Goal: Task Accomplishment & Management: Use online tool/utility

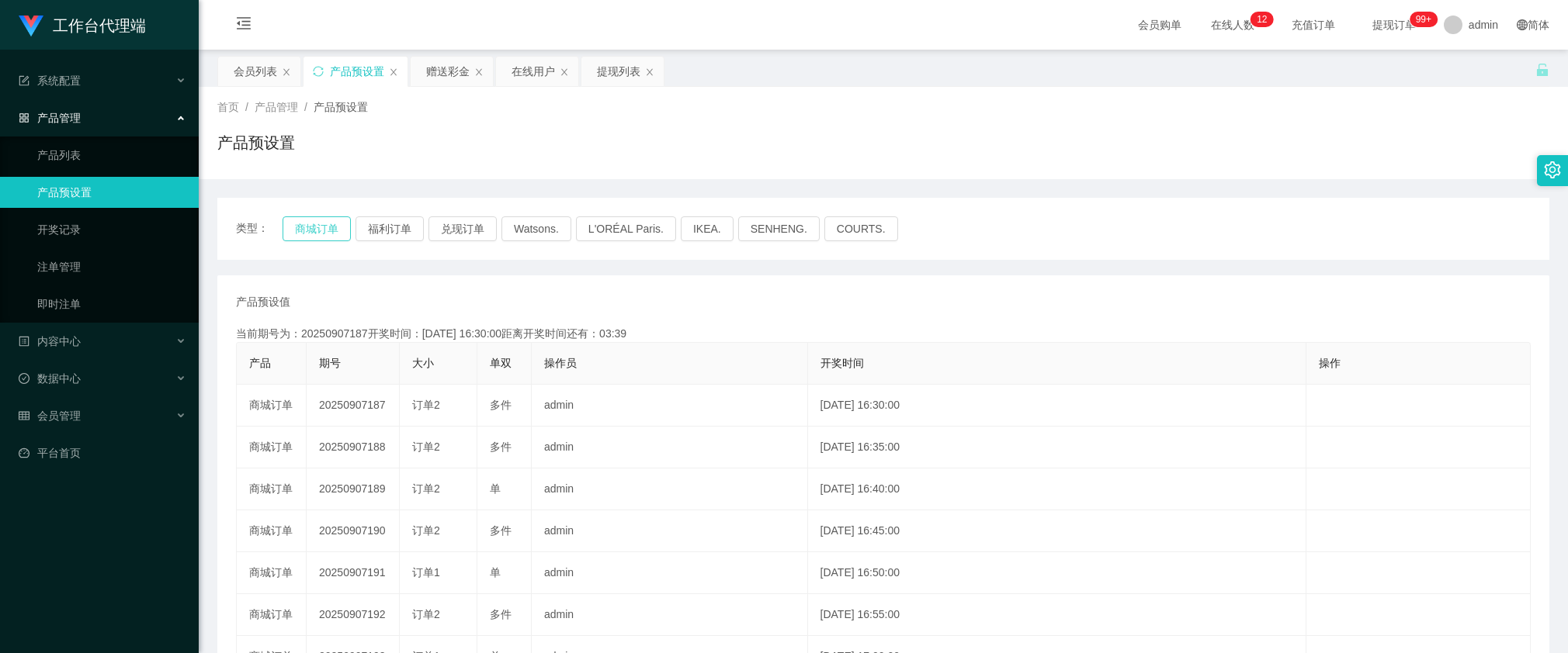
click at [330, 235] on button "商城订单" at bounding box center [317, 228] width 69 height 25
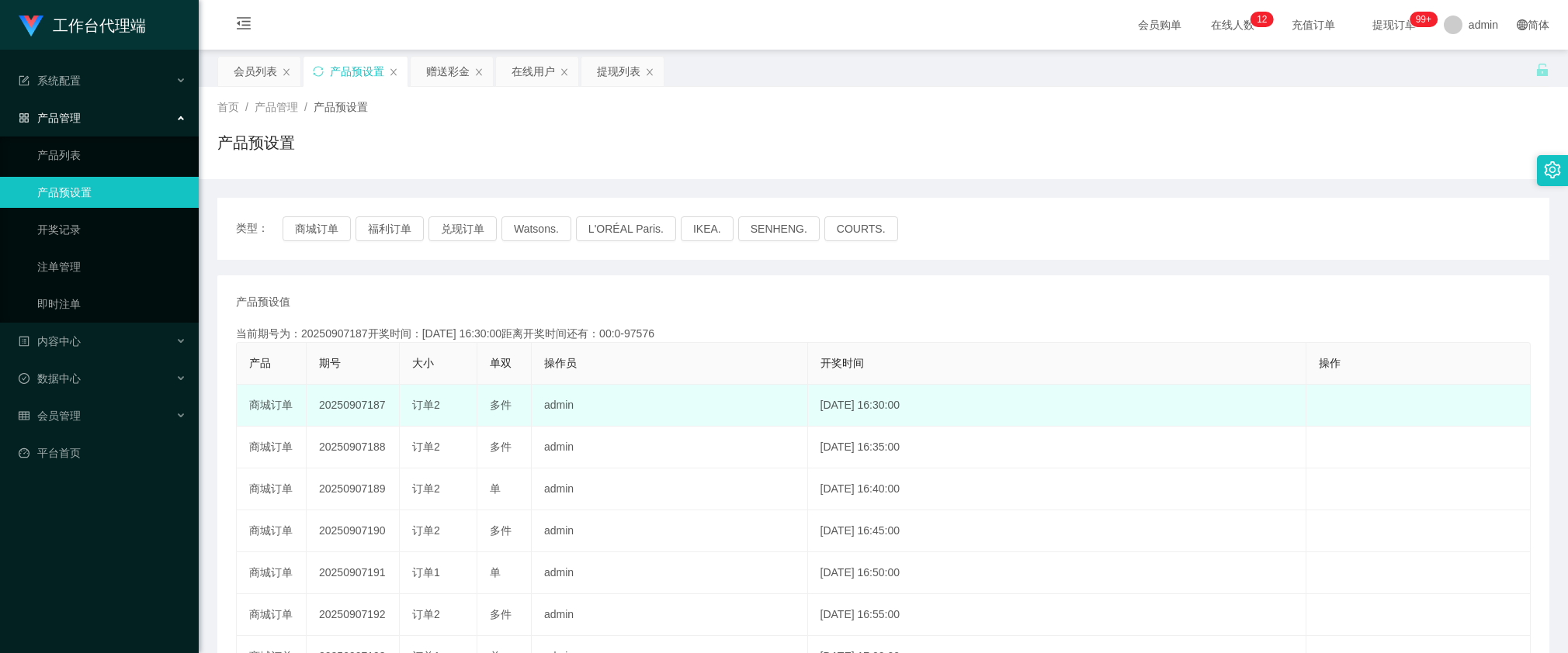
click at [359, 416] on td "20250907187" at bounding box center [354, 406] width 93 height 42
click at [357, 406] on td "20250907187" at bounding box center [354, 406] width 93 height 42
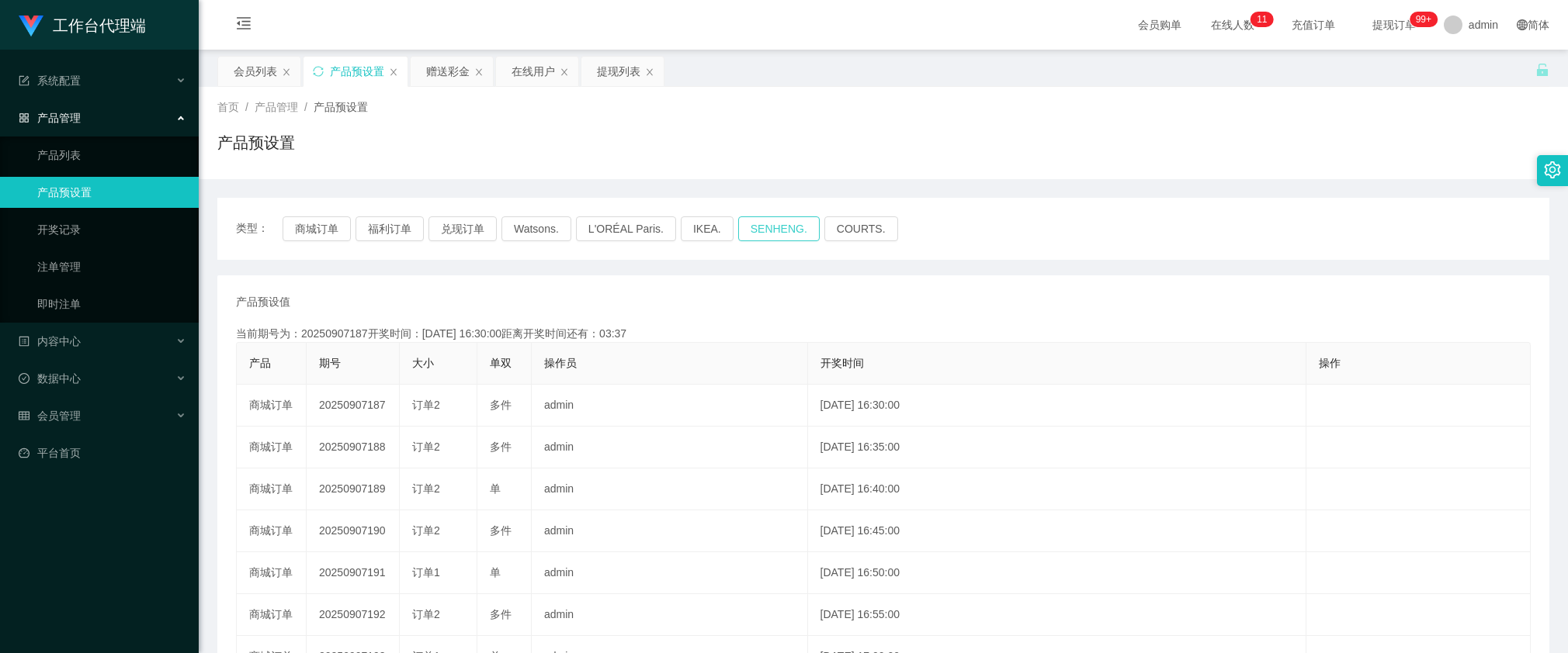
copy td "20250907187"
click at [454, 71] on div "赠送彩金" at bounding box center [448, 71] width 44 height 30
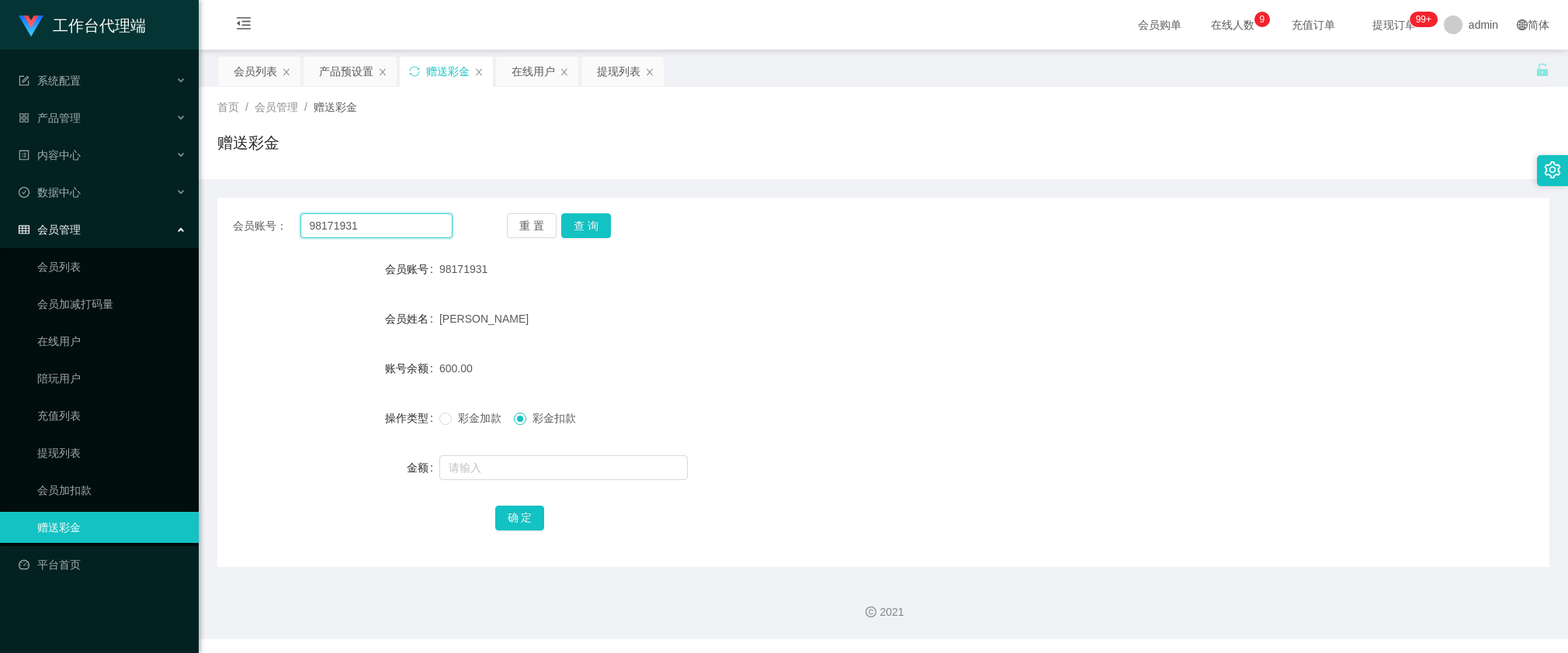
drag, startPoint x: 393, startPoint y: 223, endPoint x: 407, endPoint y: 227, distance: 14.6
click at [393, 223] on input "98171931" at bounding box center [375, 225] width 152 height 25
paste input "Mandy0507"
type input "Mandy0507"
click at [598, 225] on button "查 询" at bounding box center [586, 225] width 50 height 25
